Goal: Find specific fact: Find specific fact

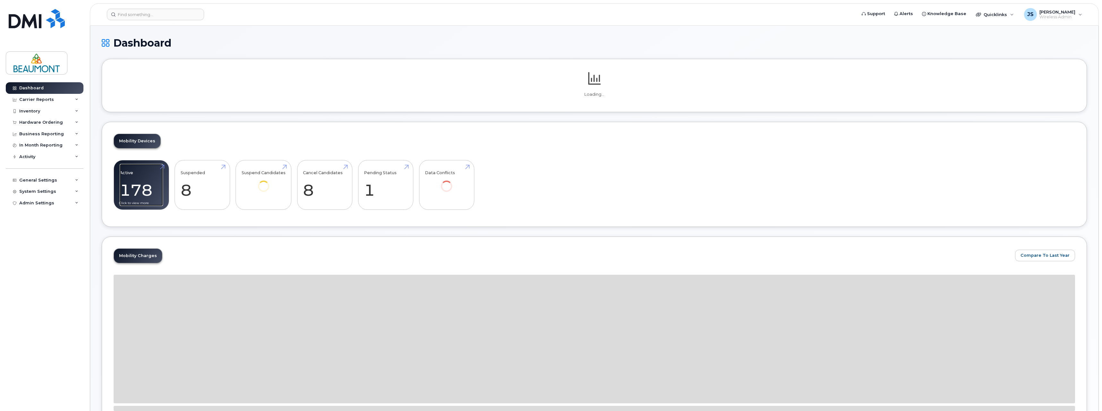
click at [146, 185] on link "Active 178" at bounding box center [141, 185] width 43 height 42
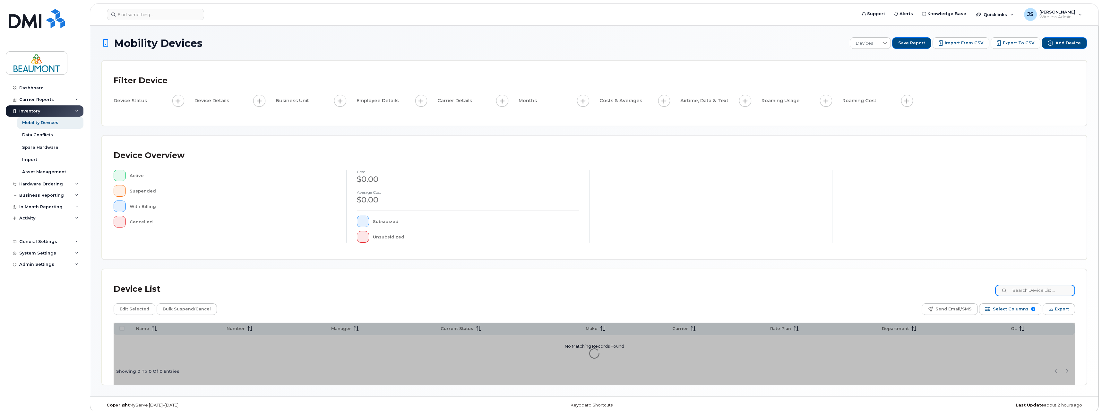
click at [1033, 293] on input at bounding box center [1036, 290] width 80 height 12
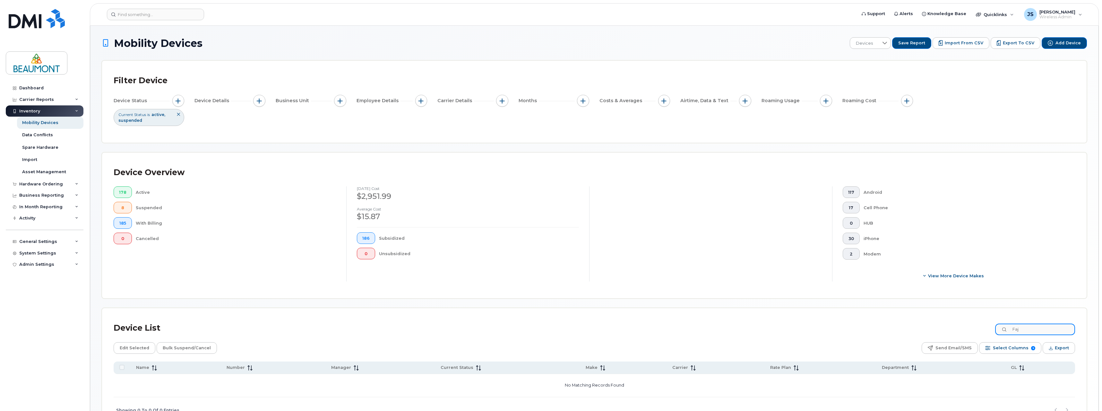
drag, startPoint x: 1040, startPoint y: 329, endPoint x: 1005, endPoint y: 330, distance: 35.3
click at [1005, 330] on input "Faj" at bounding box center [1036, 329] width 80 height 12
type input "[PERSON_NAME]"
click at [211, 379] on link "Environmental Lead Inf [PERSON_NAME]" at bounding box center [183, 379] width 94 height 5
